Goal: Task Accomplishment & Management: Complete application form

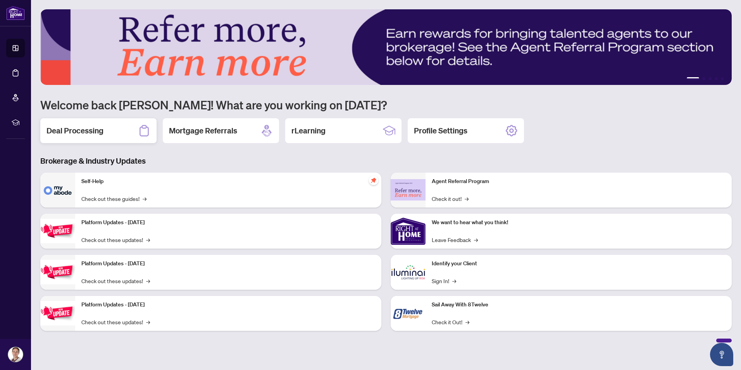
click at [84, 122] on div "Deal Processing" at bounding box center [98, 130] width 116 height 25
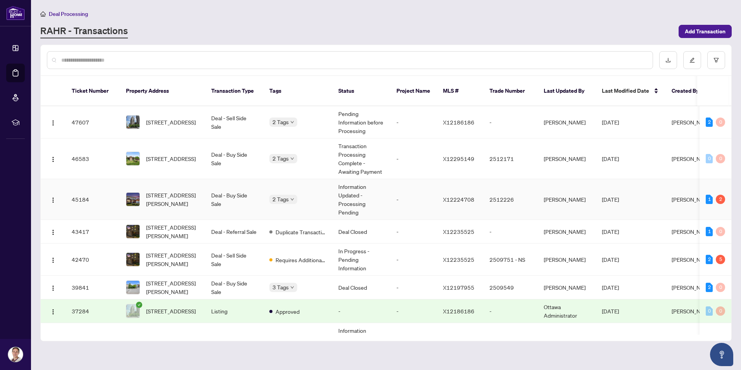
click at [245, 194] on td "Deal - Buy Side Sale" at bounding box center [234, 199] width 58 height 41
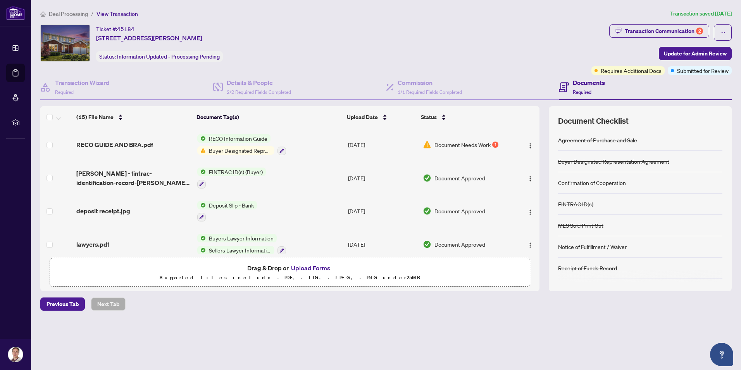
click at [253, 326] on div "Deal Processing / View Transaction Transaction saved [DATE] Ticket #: 45184 [ST…" at bounding box center [386, 173] width 698 height 328
click at [310, 268] on button "Upload Forms" at bounding box center [311, 268] width 44 height 10
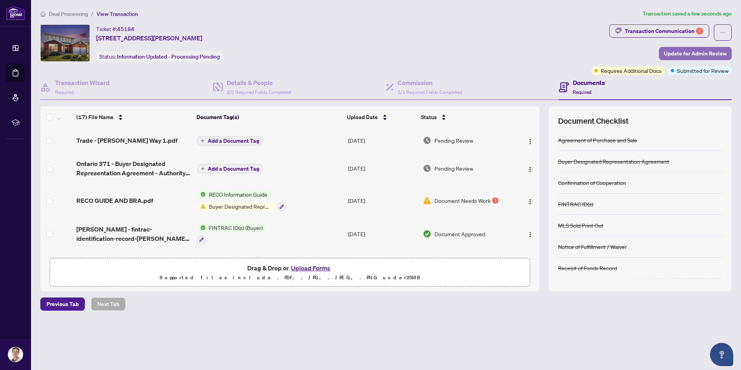
click at [686, 52] on span "Update for Admin Review" at bounding box center [695, 53] width 63 height 12
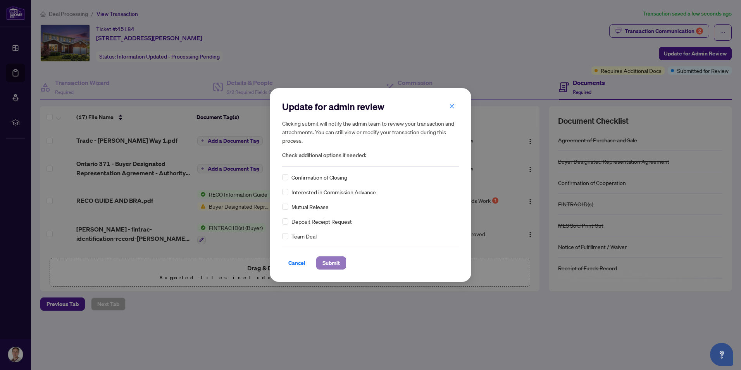
click at [338, 265] on span "Submit" at bounding box center [330, 263] width 17 height 12
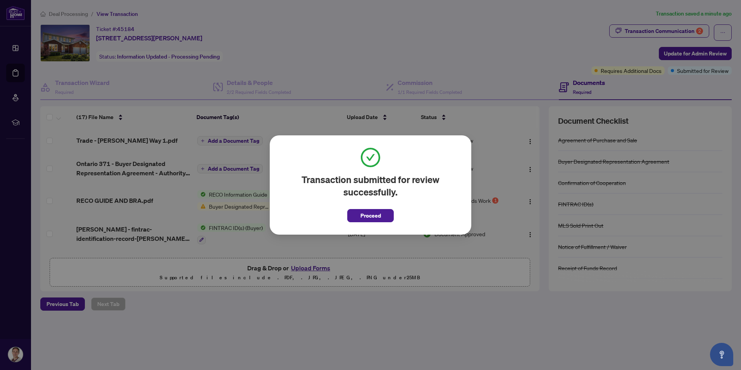
click at [253, 345] on div "Transaction submitted for review successfully. Proceed Cancel OK" at bounding box center [370, 185] width 741 height 370
click at [375, 210] on span "Proceed" at bounding box center [370, 215] width 21 height 12
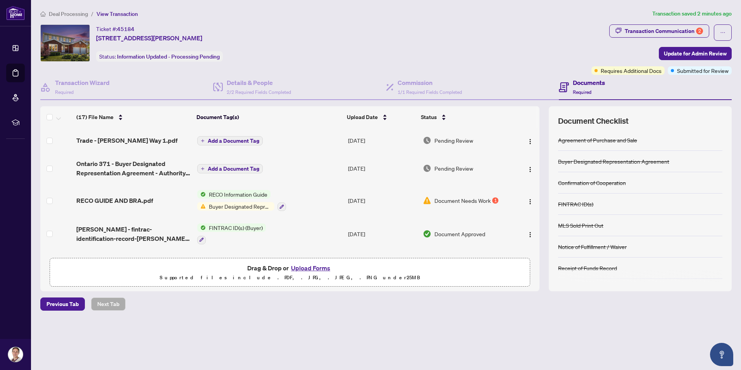
click at [66, 13] on span "Deal Processing" at bounding box center [68, 13] width 39 height 7
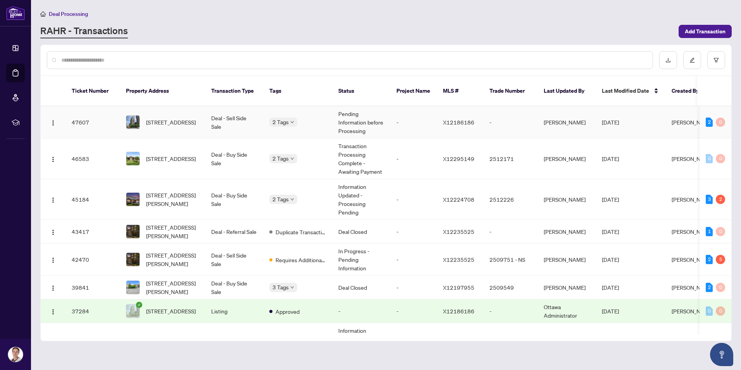
click at [216, 117] on td "Deal - Sell Side Sale" at bounding box center [234, 122] width 58 height 32
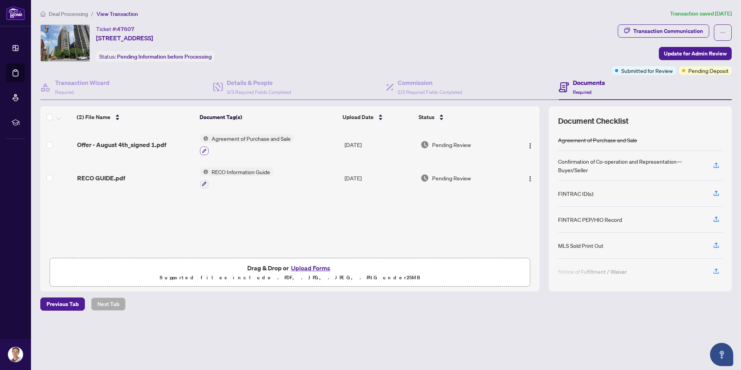
click at [202, 152] on icon "button" at bounding box center [204, 150] width 5 height 5
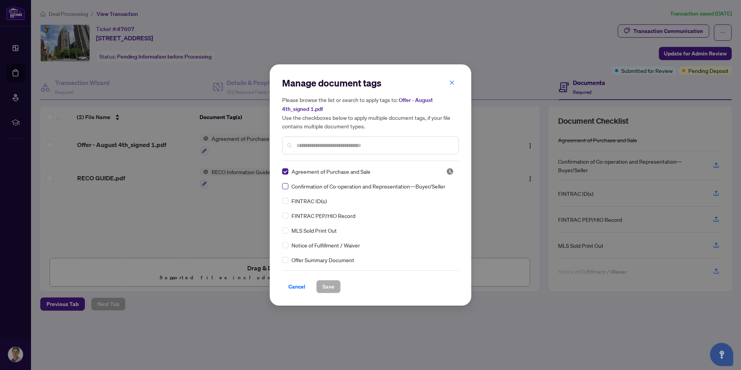
click at [286, 189] on label at bounding box center [285, 186] width 6 height 9
click at [332, 282] on span "Save" at bounding box center [328, 286] width 12 height 12
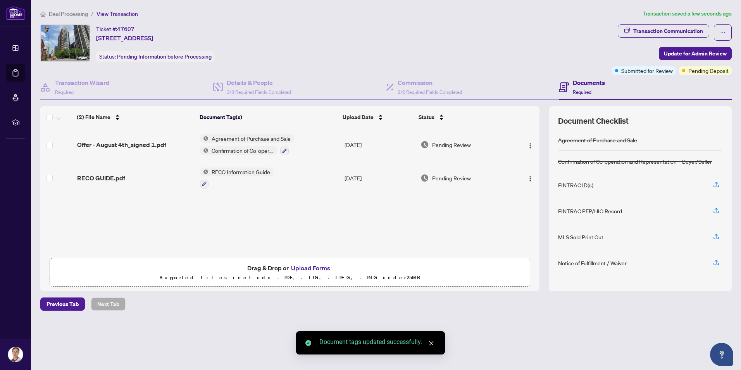
click at [311, 268] on button "Upload Forms" at bounding box center [311, 268] width 44 height 10
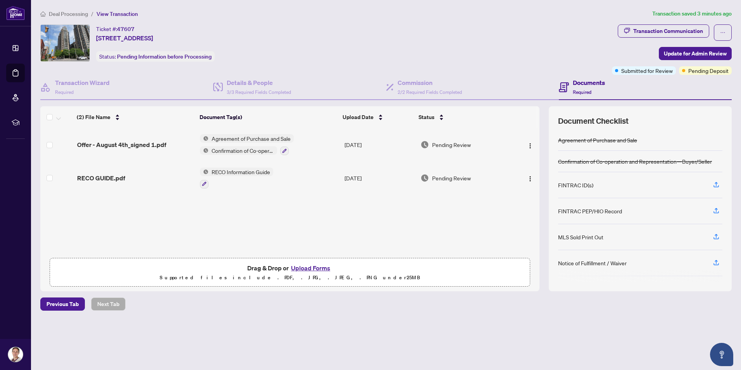
scroll to position [70, 0]
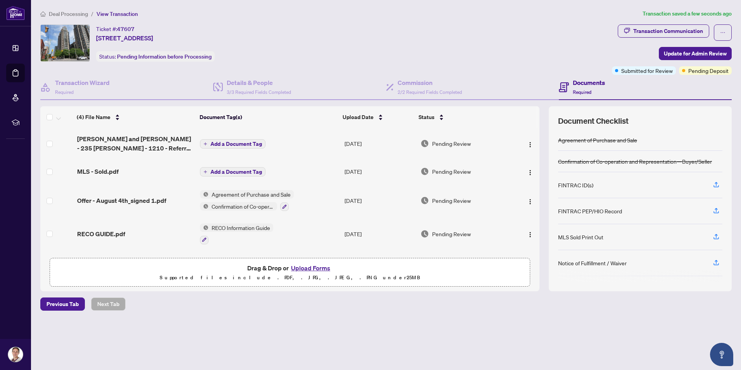
click at [225, 169] on span "Add a Document Tag" at bounding box center [236, 171] width 52 height 5
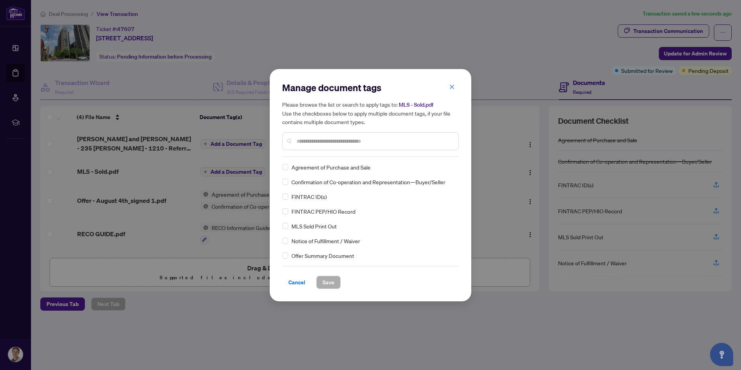
click at [314, 142] on input "text" at bounding box center [375, 141] width 156 height 9
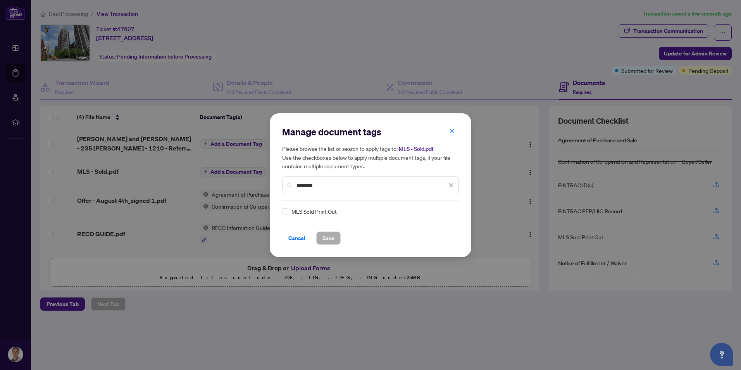
type input "********"
click at [325, 237] on span "Save" at bounding box center [328, 238] width 12 height 12
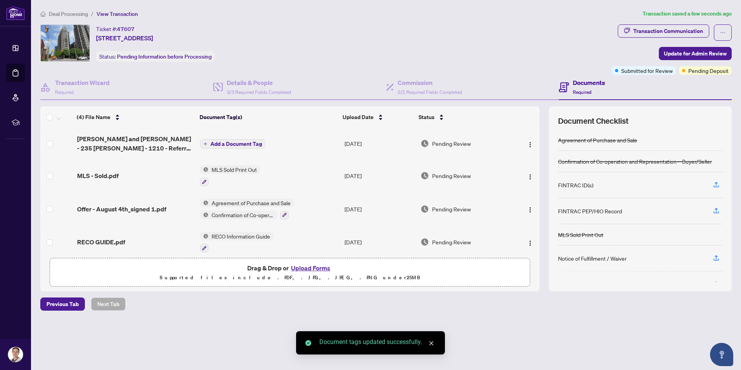
click at [221, 146] on span "Add a Document Tag" at bounding box center [236, 143] width 52 height 5
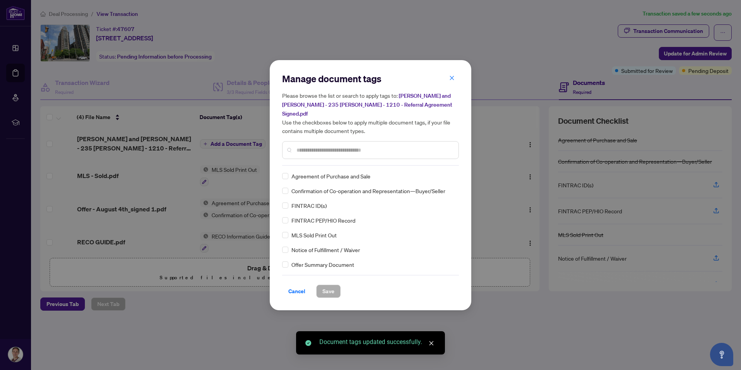
click at [309, 146] on input "text" at bounding box center [375, 150] width 156 height 9
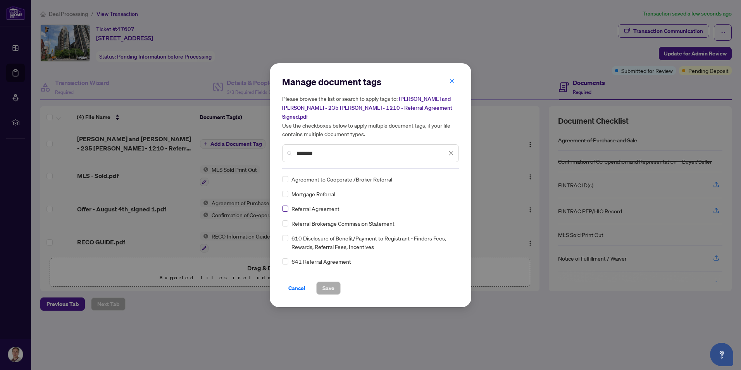
type input "********"
click at [334, 287] on button "Save" at bounding box center [328, 287] width 24 height 13
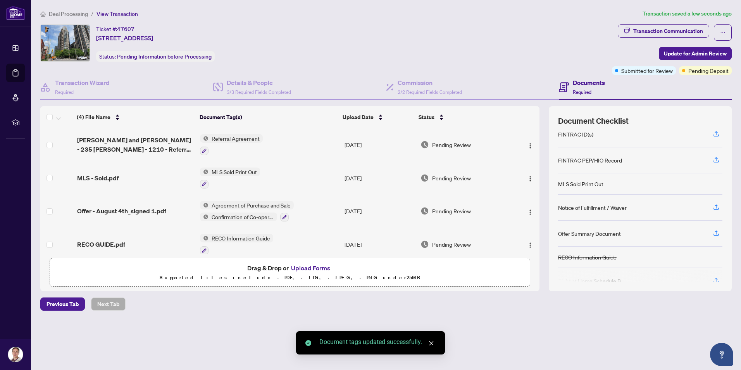
scroll to position [65, 0]
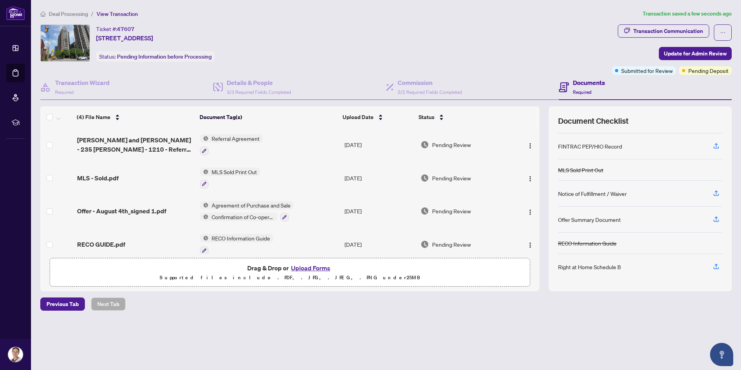
click at [309, 265] on button "Upload Forms" at bounding box center [311, 268] width 44 height 10
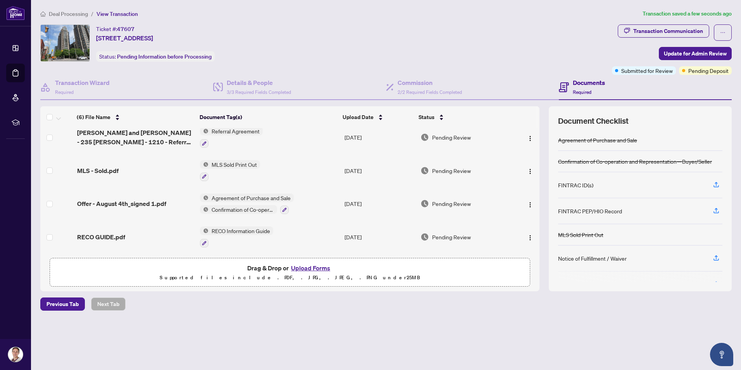
scroll to position [0, 0]
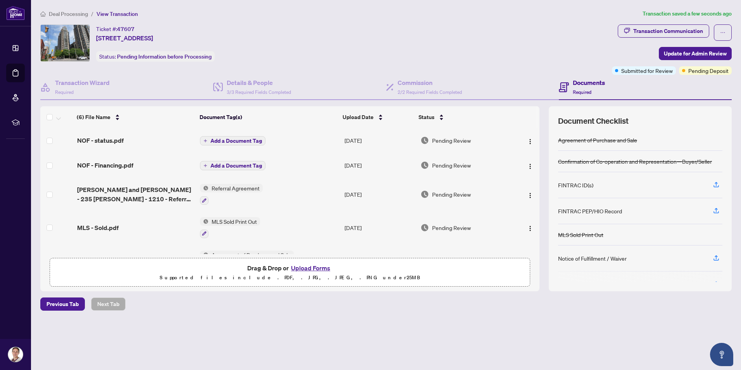
click at [306, 267] on button "Upload Forms" at bounding box center [311, 268] width 44 height 10
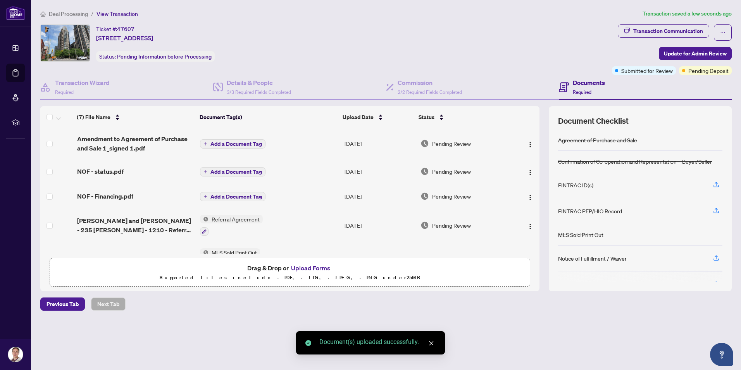
click at [239, 143] on span "Add a Document Tag" at bounding box center [236, 143] width 52 height 5
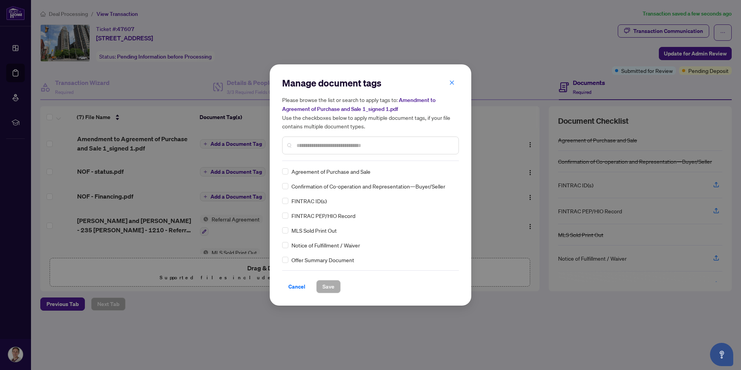
click at [309, 143] on input "text" at bounding box center [375, 145] width 156 height 9
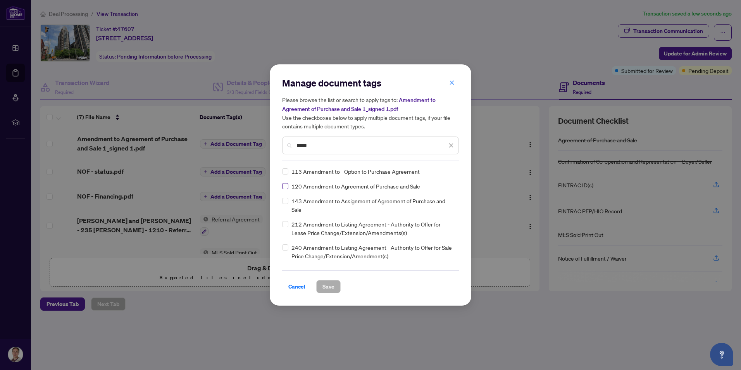
type input "*****"
click at [328, 286] on span "Save" at bounding box center [328, 286] width 12 height 12
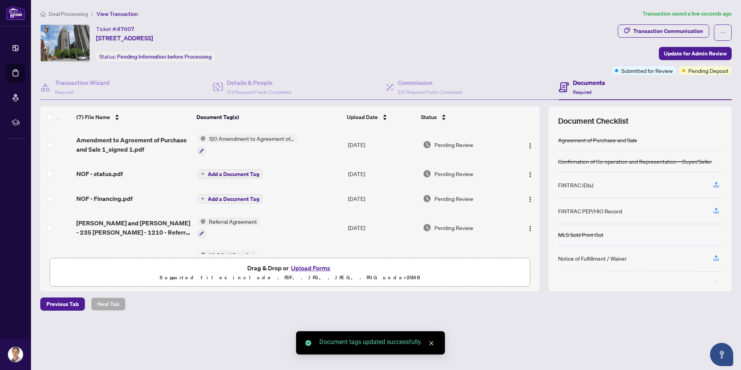
click at [222, 174] on span "Add a Document Tag" at bounding box center [234, 173] width 52 height 5
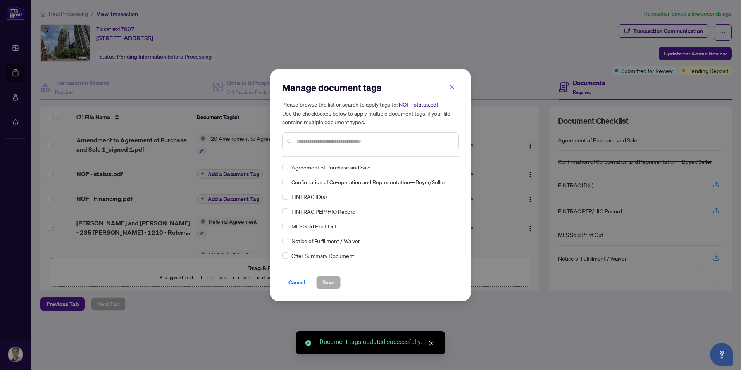
click at [315, 138] on input "text" at bounding box center [375, 141] width 156 height 9
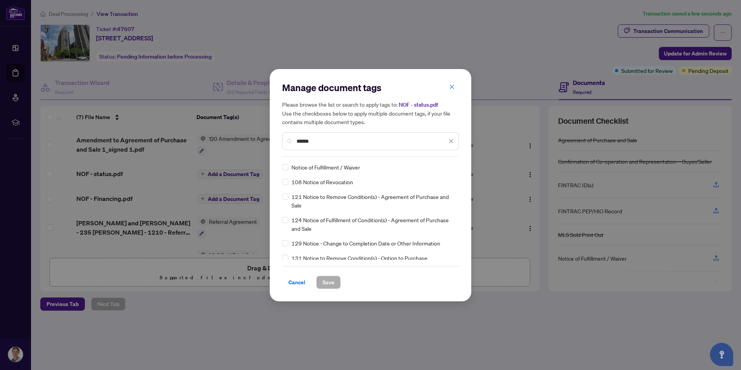
type input "******"
click at [325, 278] on span "Save" at bounding box center [328, 282] width 12 height 12
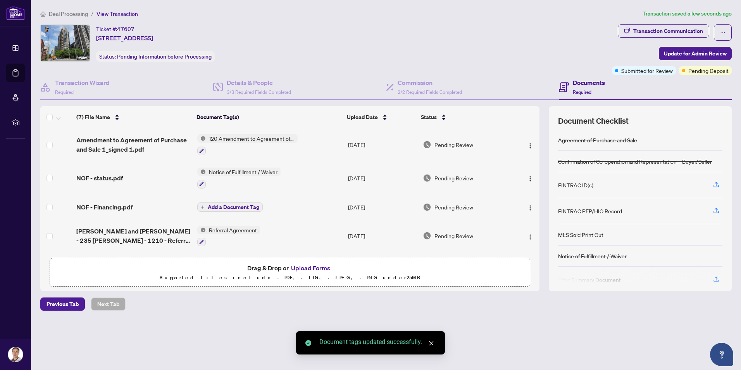
click at [231, 206] on span "Add a Document Tag" at bounding box center [234, 206] width 52 height 5
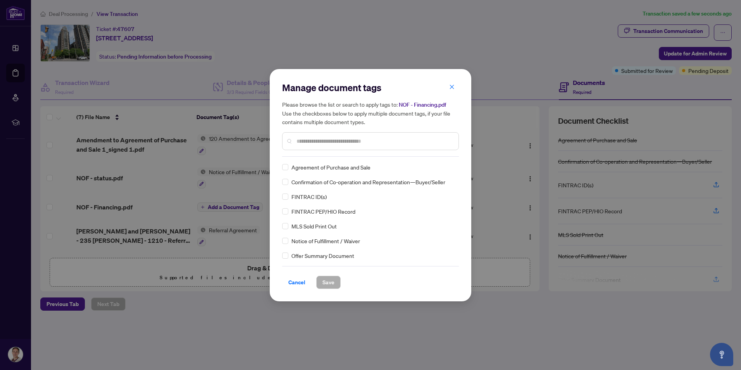
click at [313, 136] on div at bounding box center [370, 141] width 177 height 18
click at [316, 138] on input "text" at bounding box center [375, 141] width 156 height 9
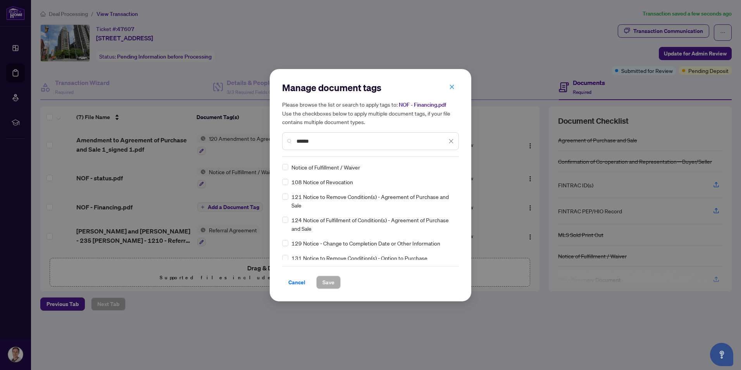
type input "******"
click at [288, 166] on div "Notice of Fulfillment / Waiver" at bounding box center [368, 167] width 172 height 9
click at [321, 280] on button "Save" at bounding box center [328, 282] width 24 height 13
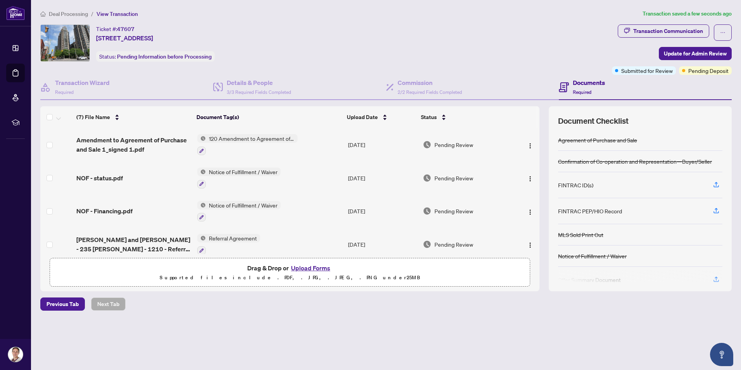
click at [321, 267] on button "Upload Forms" at bounding box center [311, 268] width 44 height 10
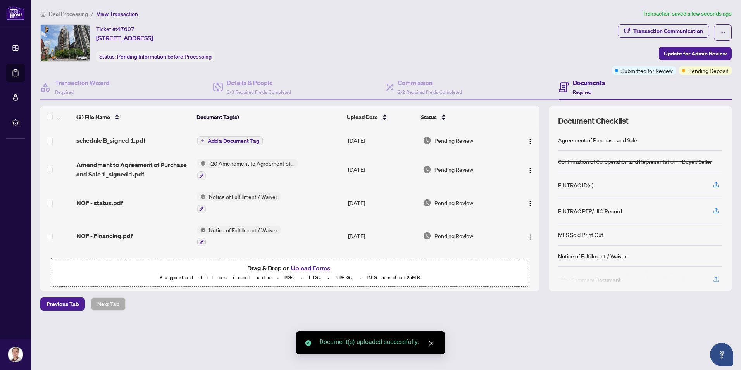
click at [433, 342] on icon "close" at bounding box center [431, 342] width 5 height 5
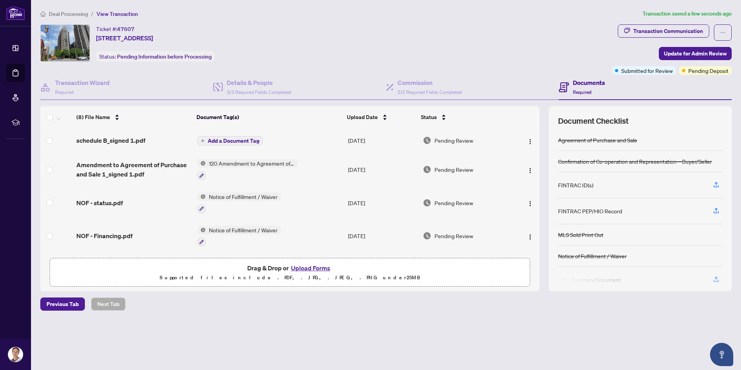
click at [220, 140] on span "Add a Document Tag" at bounding box center [234, 140] width 52 height 5
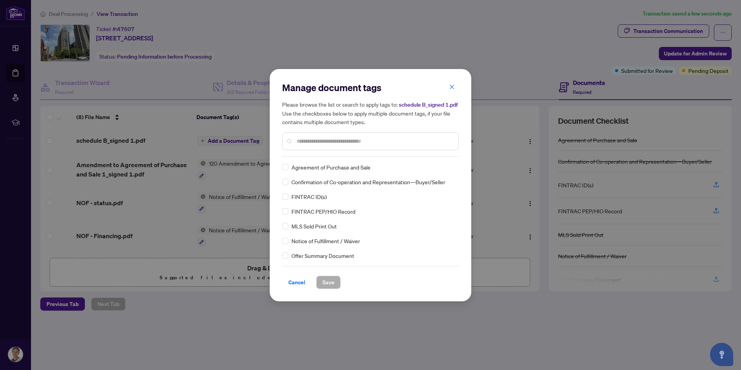
click at [313, 141] on input "text" at bounding box center [375, 141] width 156 height 9
type input "*****"
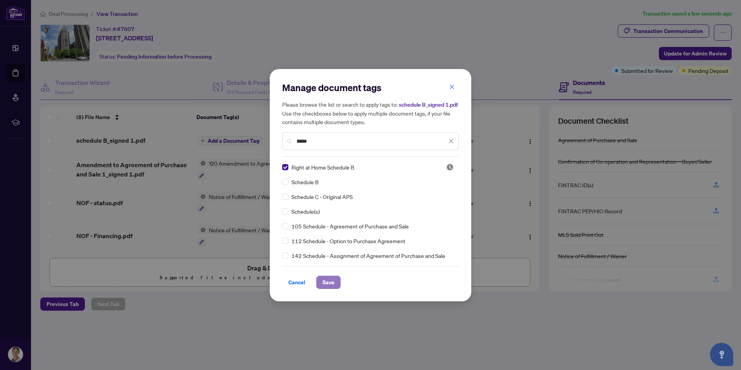
click at [327, 278] on span "Save" at bounding box center [328, 282] width 12 height 12
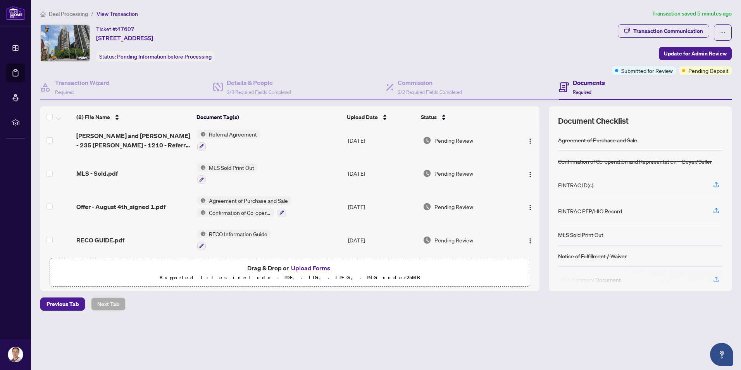
scroll to position [141, 0]
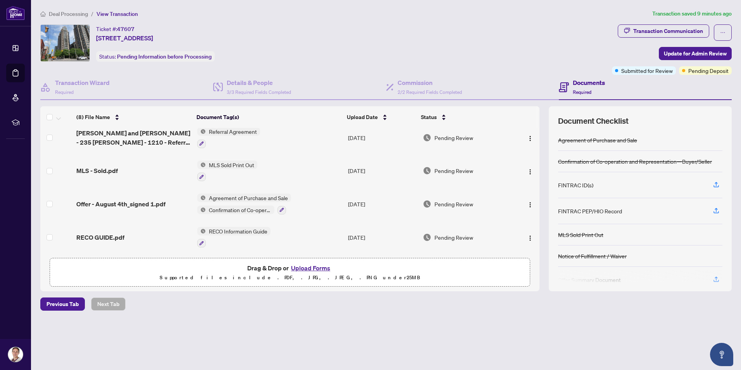
click at [343, 61] on div "Ticket #: 47607 [STREET_ADDRESS] Status: Pending Information before Processing" at bounding box center [325, 49] width 572 height 50
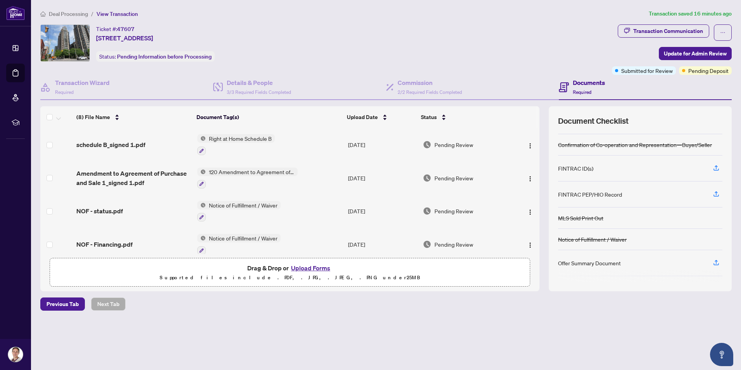
scroll to position [0, 0]
